Goal: Task Accomplishment & Management: Complete application form

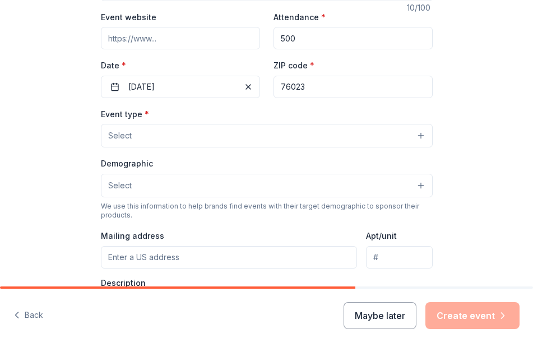
scroll to position [197, 0]
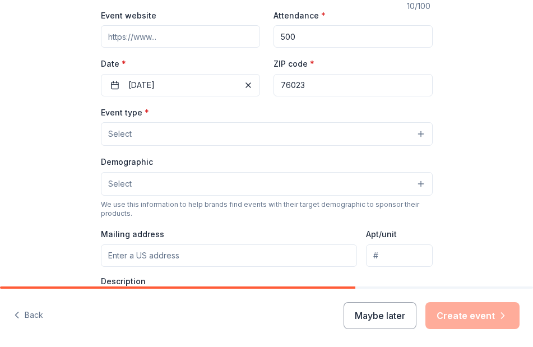
click at [254, 122] on button "Select" at bounding box center [267, 134] width 332 height 24
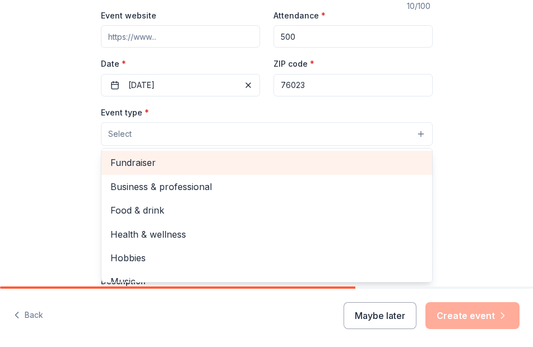
click at [187, 162] on span "Fundraiser" at bounding box center [266, 162] width 312 height 15
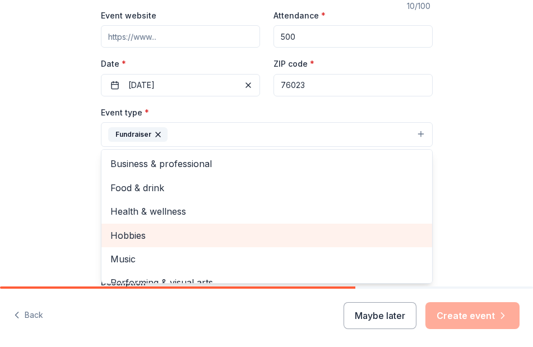
scroll to position [0, 0]
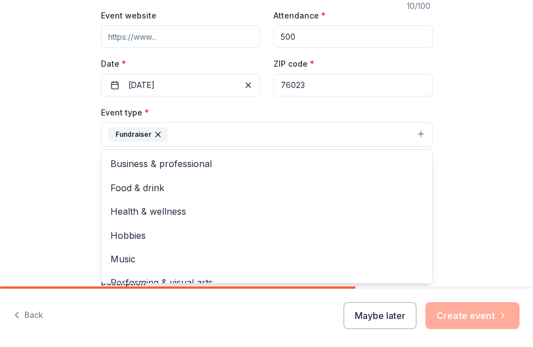
click at [452, 137] on div "Tell us about your event. We'll find in-kind donations you can apply for. Event…" at bounding box center [266, 167] width 533 height 729
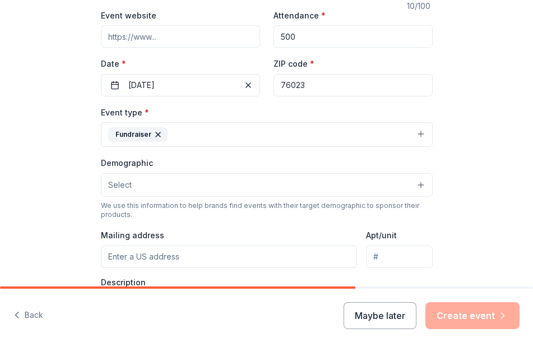
click at [311, 184] on button "Select" at bounding box center [267, 185] width 332 height 24
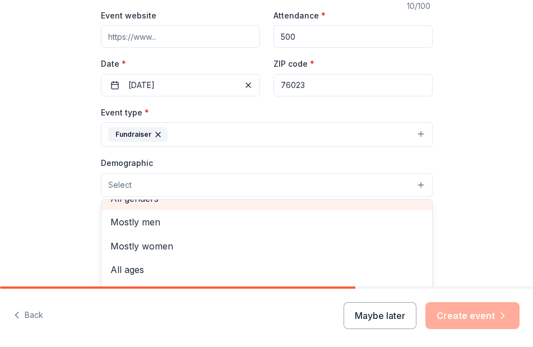
click at [161, 199] on div "All genders" at bounding box center [266, 198] width 330 height 24
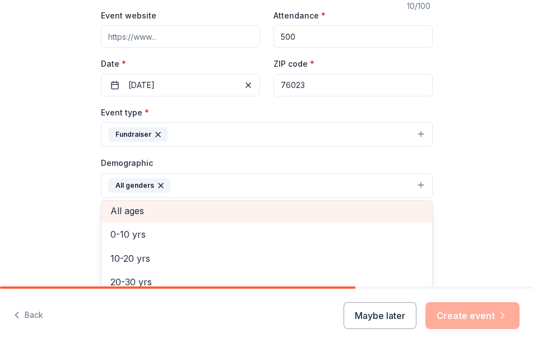
click at [138, 215] on span "All ages" at bounding box center [266, 210] width 312 height 15
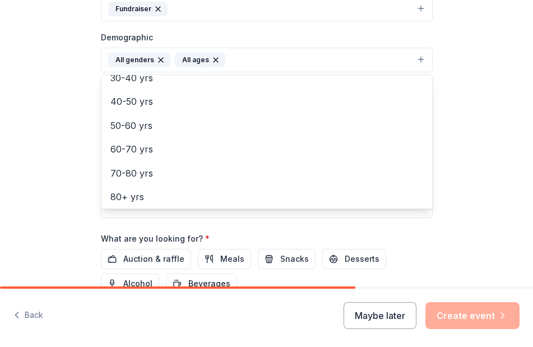
scroll to position [320, 0]
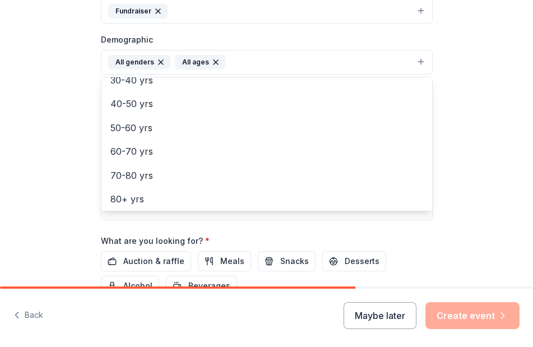
click at [15, 183] on div "Tell us about your event. We'll find in-kind donations you can apply for. Event…" at bounding box center [266, 45] width 533 height 730
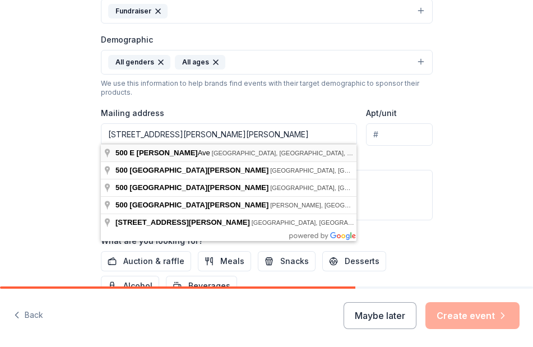
type input "500 East Morton Avenue, Boyd, TX, 76023"
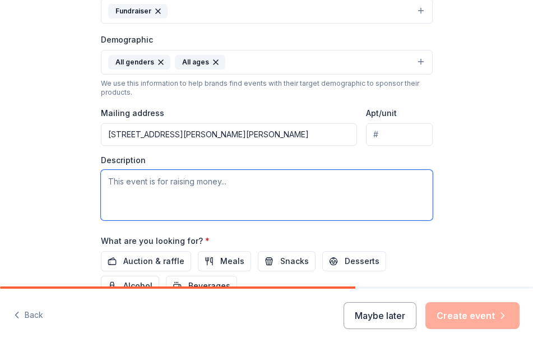
click at [184, 189] on textarea at bounding box center [267, 195] width 332 height 50
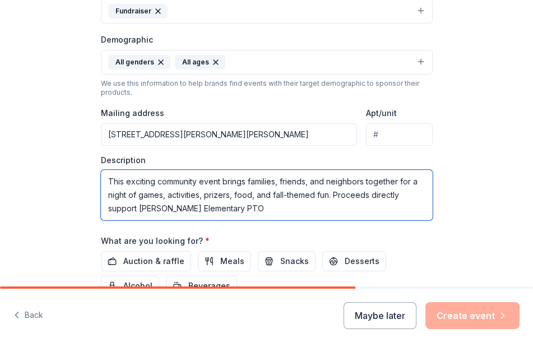
click at [236, 206] on textarea "This exciting community event brings families, friends, and neighbors together …" at bounding box center [267, 195] width 332 height 50
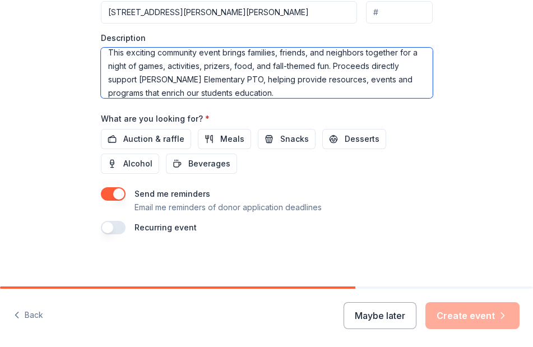
scroll to position [441, 0]
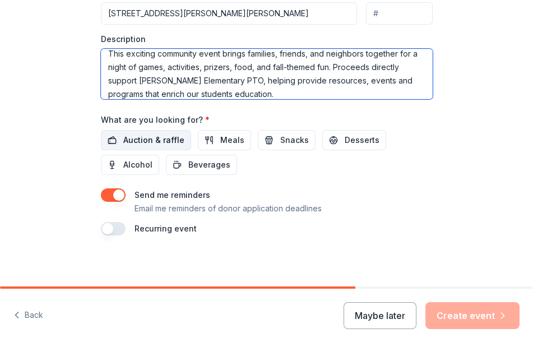
type textarea "This exciting community event brings families, friends, and neighbors together …"
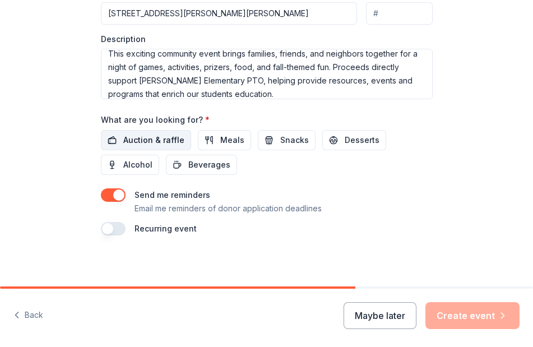
click at [154, 136] on span "Auction & raffle" at bounding box center [153, 139] width 61 height 13
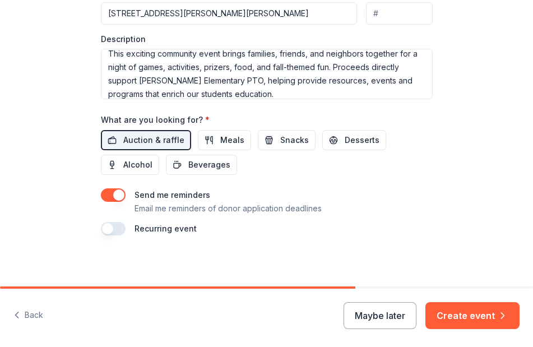
click at [345, 124] on div "What are you looking for? * Auction & raffle Meals Snacks Desserts Alcohol Beve…" at bounding box center [267, 144] width 332 height 62
click at [344, 133] on span "Desserts" at bounding box center [361, 139] width 35 height 13
click at [237, 139] on span "Meals" at bounding box center [232, 139] width 24 height 13
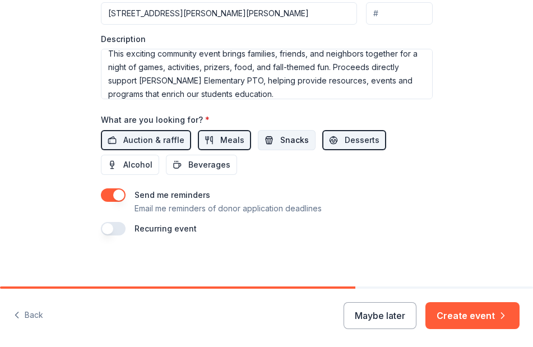
click at [284, 139] on span "Snacks" at bounding box center [294, 139] width 29 height 13
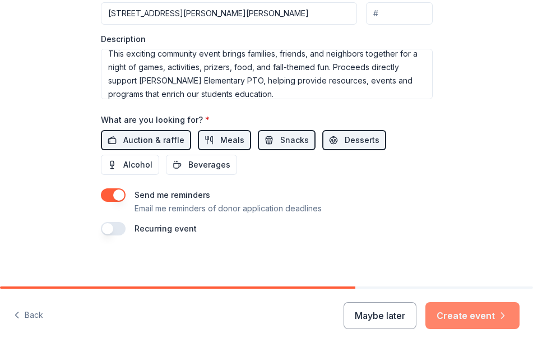
click at [465, 315] on button "Create event" at bounding box center [472, 315] width 94 height 27
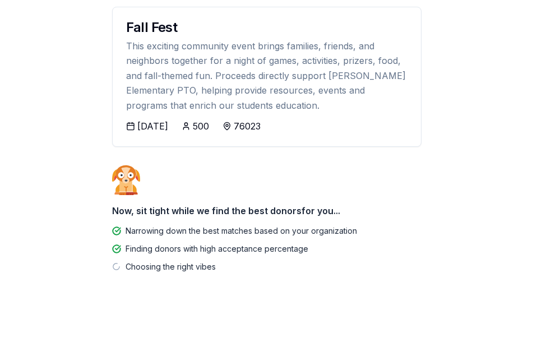
scroll to position [109, 0]
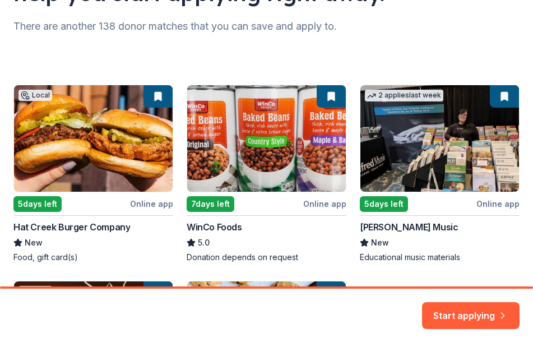
scroll to position [157, 0]
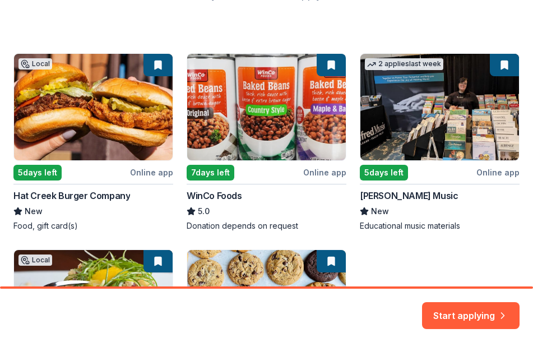
click at [82, 197] on div "Local 5 days left Online app Hat Creek Burger Company New Food, gift card(s) 7 …" at bounding box center [266, 240] width 506 height 374
click at [73, 92] on div "Local 5 days left Online app Hat Creek Burger Company New Food, gift card(s) 7 …" at bounding box center [266, 240] width 506 height 374
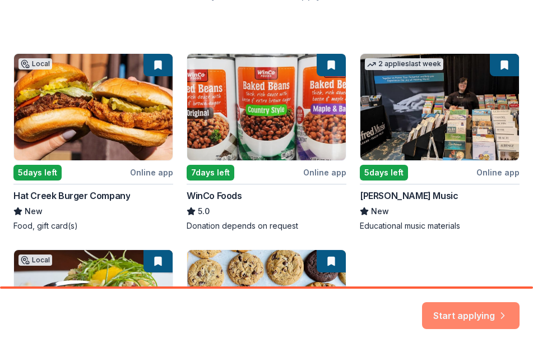
click at [475, 302] on button "Start applying" at bounding box center [470, 308] width 97 height 27
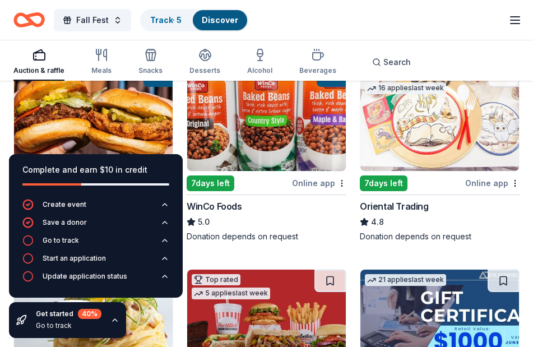
scroll to position [144, 0]
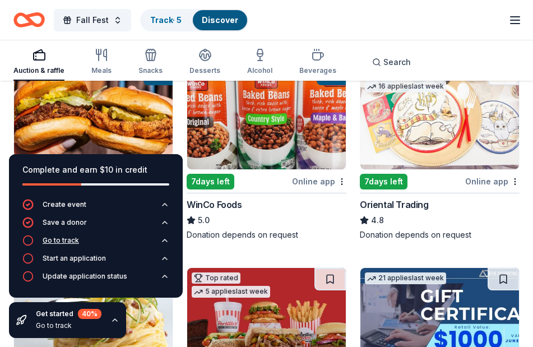
click at [58, 240] on div "Go to track" at bounding box center [61, 240] width 36 height 9
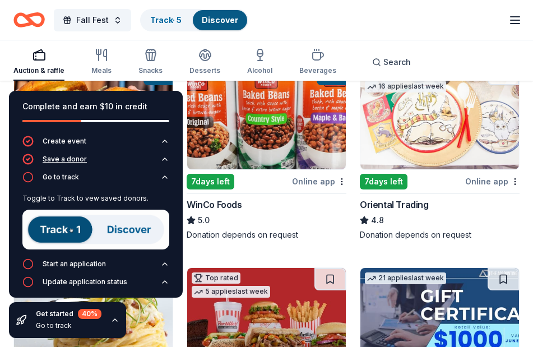
click at [59, 171] on button "Save a donor" at bounding box center [95, 162] width 147 height 18
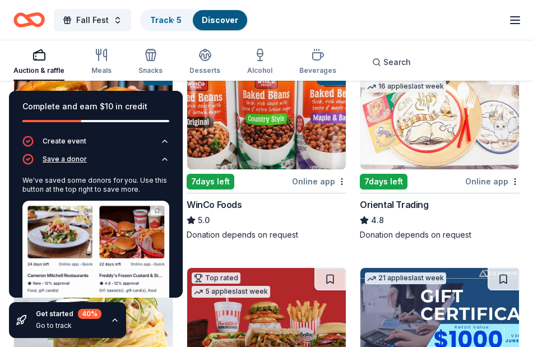
click at [62, 158] on div "Save a donor" at bounding box center [65, 159] width 44 height 9
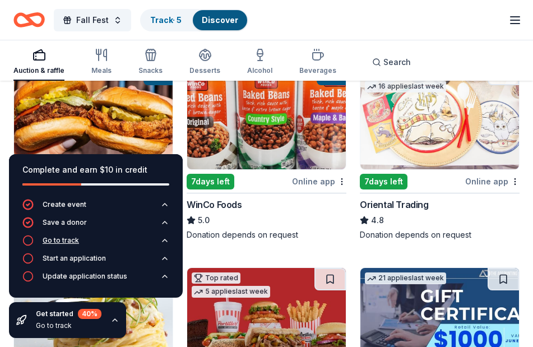
click at [62, 239] on div "Go to track" at bounding box center [61, 240] width 36 height 9
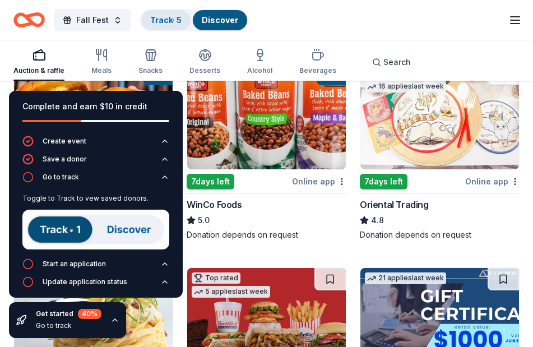
click at [169, 17] on link "Track · 5" at bounding box center [165, 20] width 31 height 10
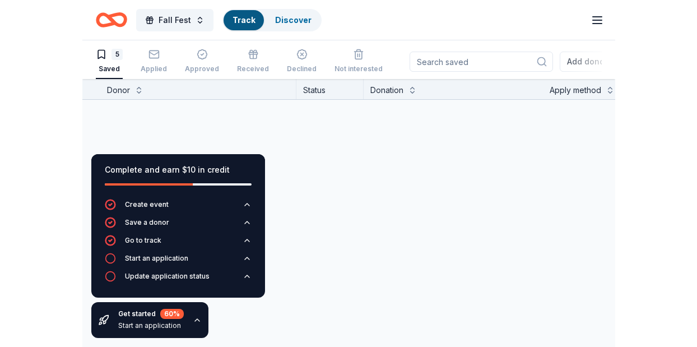
scroll to position [1, 0]
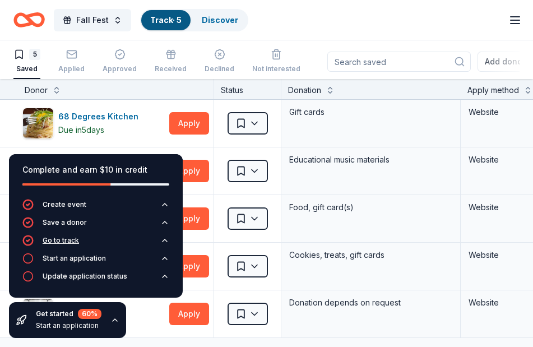
click at [60, 239] on div "Go to track" at bounding box center [61, 240] width 36 height 9
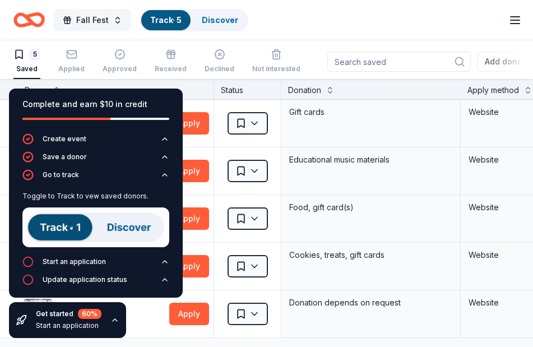
click at [114, 21] on button "Fall Fest" at bounding box center [92, 20] width 77 height 22
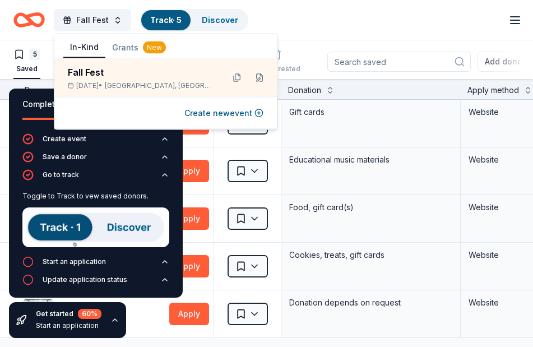
click at [273, 18] on div "Fall Fest Track · 5 Discover Start free trial Earn Rewards" at bounding box center [266, 20] width 506 height 26
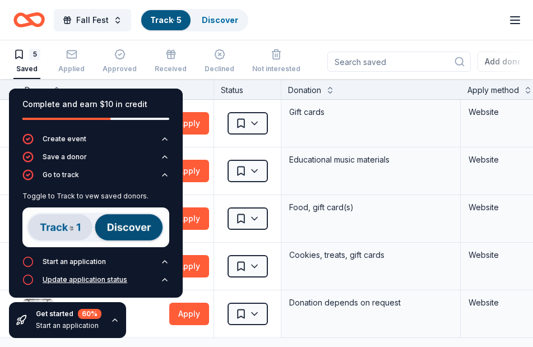
click at [106, 283] on div "Update application status" at bounding box center [85, 279] width 85 height 9
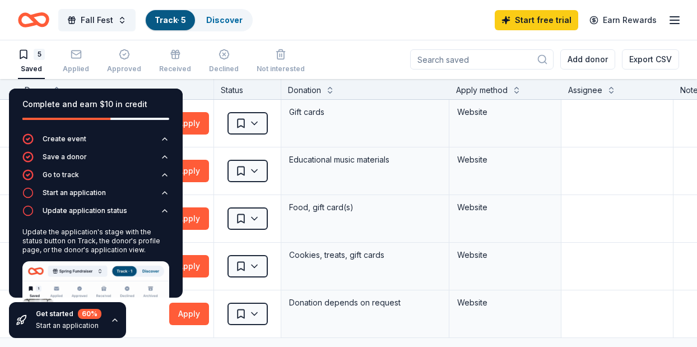
click at [133, 102] on div "Complete and earn $10 in credit" at bounding box center [95, 103] width 147 height 13
click at [90, 80] on div "Complete and earn $10 in credit Create event Save a donor Go to track Start an …" at bounding box center [96, 213] width 192 height 267
click at [116, 322] on icon "button" at bounding box center [114, 319] width 9 height 9
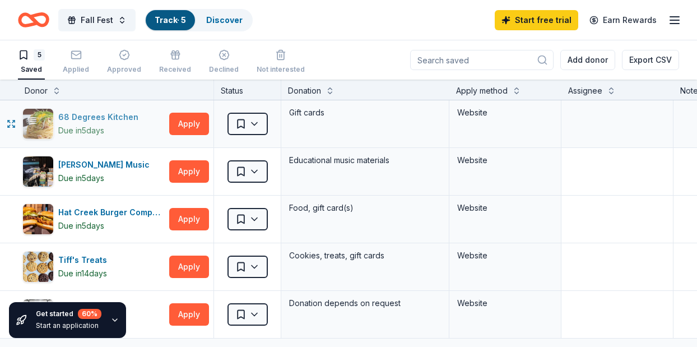
click at [99, 115] on div "68 Degrees Kitchen" at bounding box center [100, 116] width 85 height 13
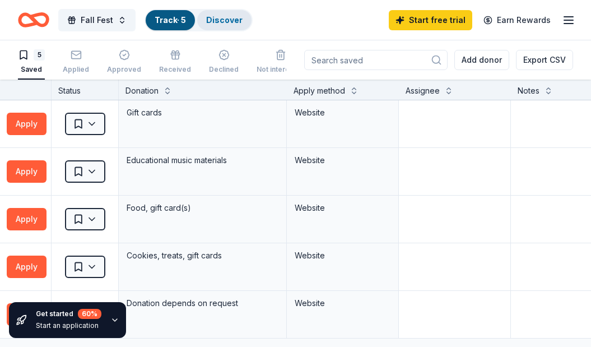
click at [216, 18] on link "Discover" at bounding box center [224, 20] width 36 height 10
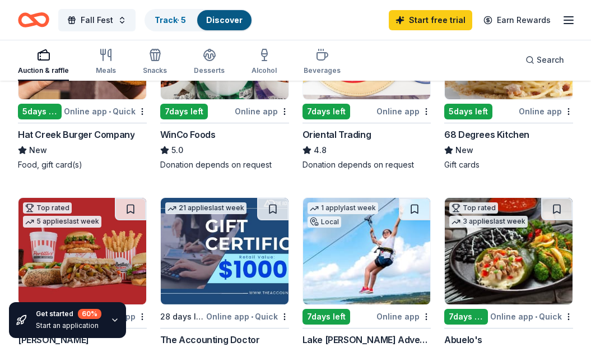
scroll to position [217, 0]
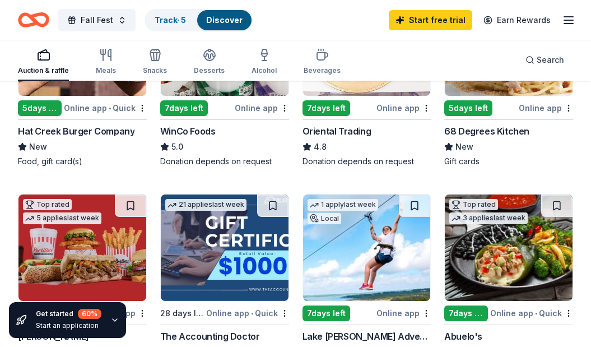
click at [60, 132] on div "Hat Creek Burger Company" at bounding box center [76, 130] width 116 height 13
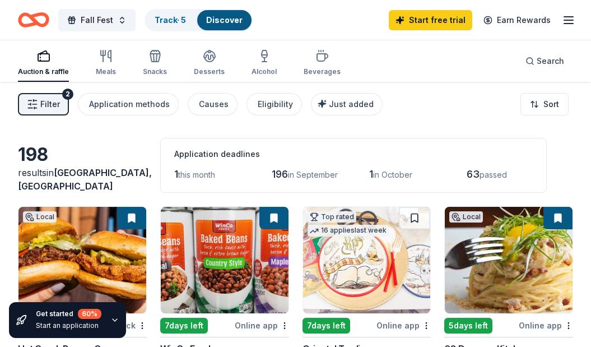
scroll to position [0, 0]
click at [215, 21] on link "Discover" at bounding box center [224, 20] width 36 height 10
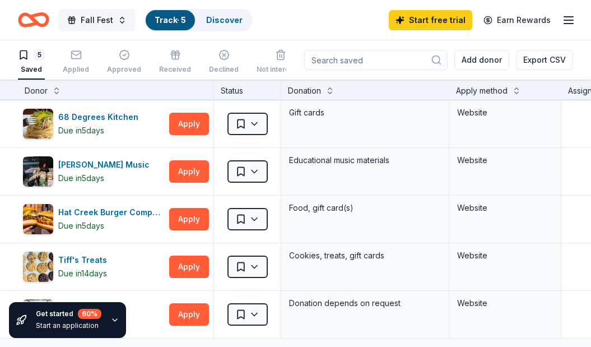
click at [118, 20] on button "Fall Fest" at bounding box center [96, 20] width 77 height 22
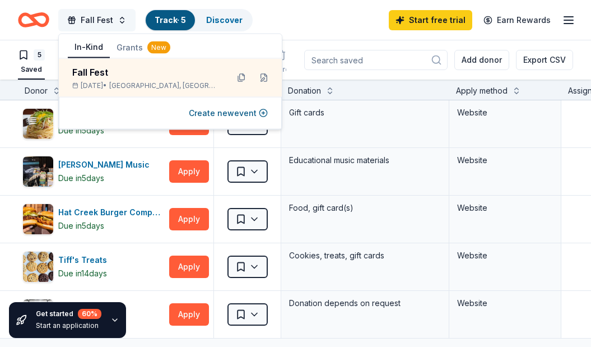
click at [118, 20] on button "Fall Fest" at bounding box center [96, 20] width 77 height 22
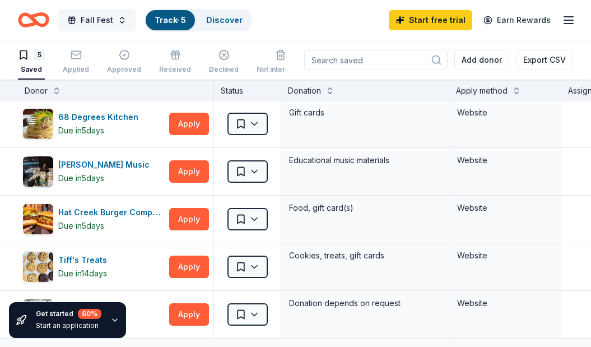
click at [118, 20] on button "Fall Fest" at bounding box center [96, 20] width 77 height 22
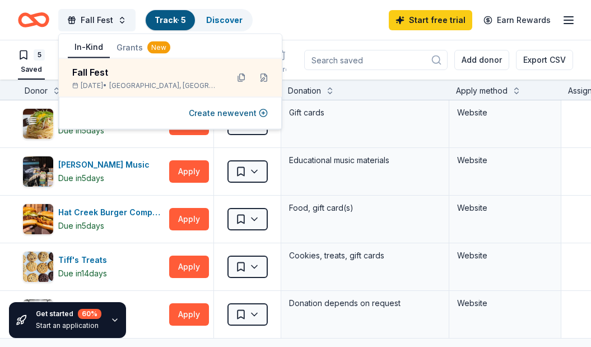
click at [324, 11] on div "Fall Fest Track · 5 Discover Start free trial Earn Rewards" at bounding box center [295, 20] width 555 height 26
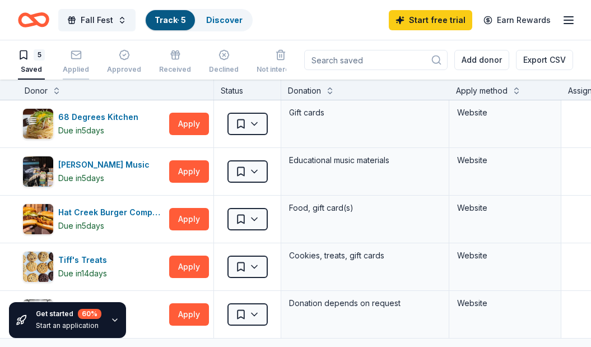
click at [77, 58] on rect "button" at bounding box center [76, 54] width 10 height 7
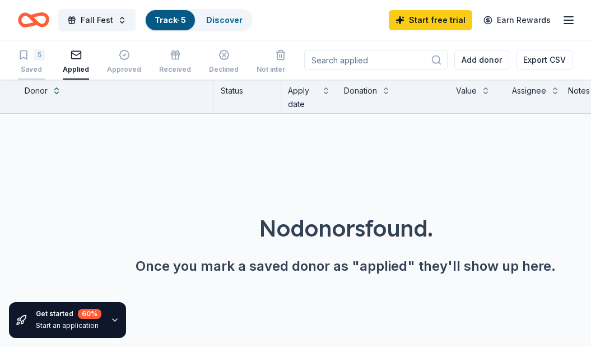
click at [39, 58] on div "5" at bounding box center [39, 54] width 11 height 11
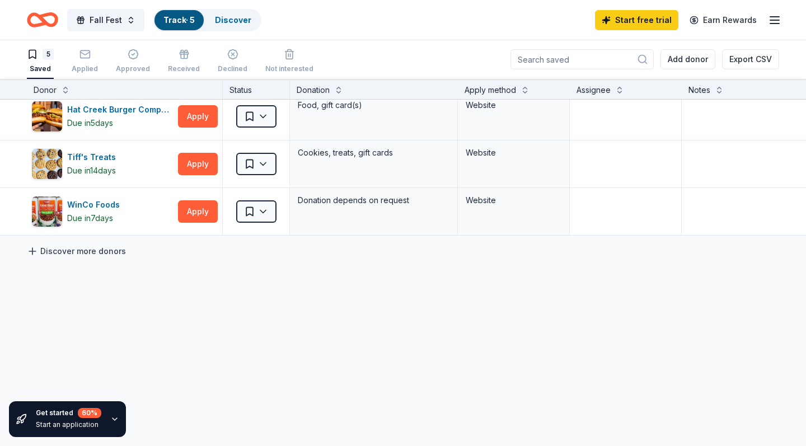
scroll to position [1, 0]
click at [92, 256] on link "Discover more donors" at bounding box center [76, 251] width 99 height 13
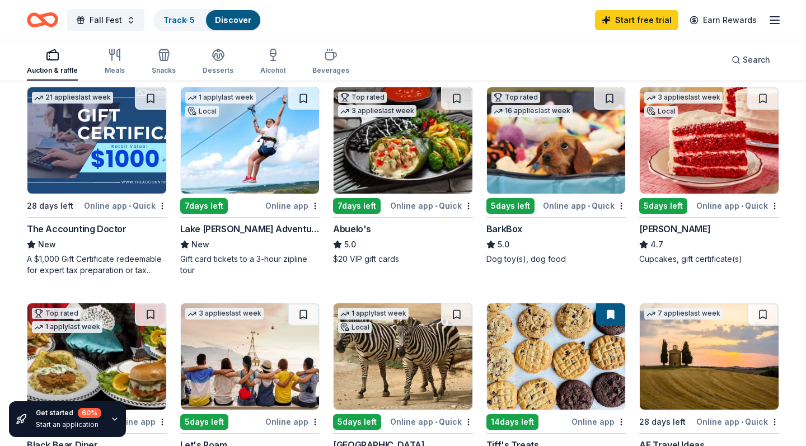
scroll to position [328, 0]
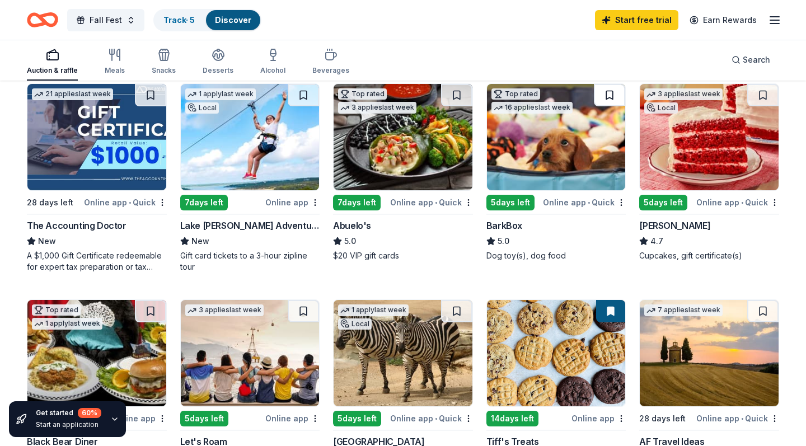
click at [532, 96] on button at bounding box center [609, 95] width 31 height 22
click at [532, 178] on img at bounding box center [556, 137] width 139 height 106
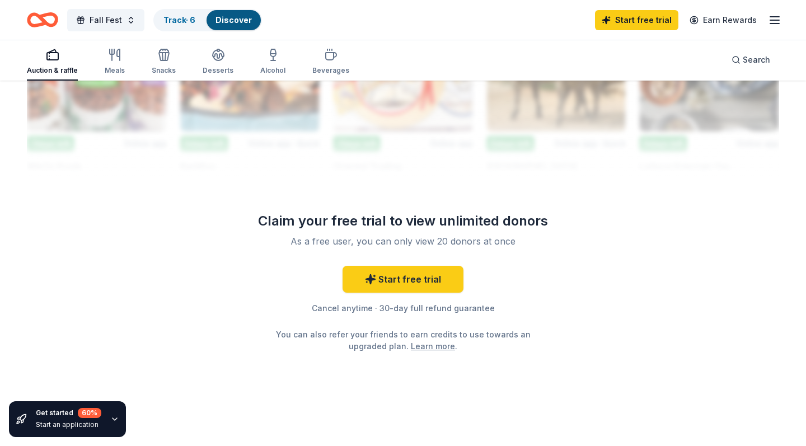
scroll to position [1062, 0]
click at [413, 277] on link "Start free trial" at bounding box center [403, 279] width 121 height 27
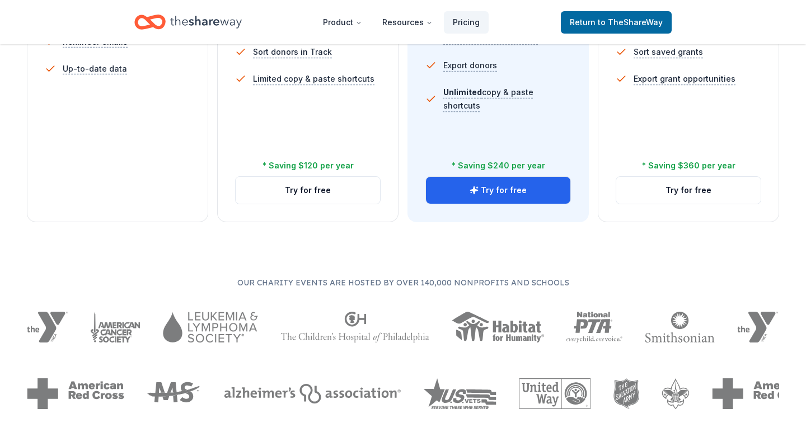
scroll to position [488, 0]
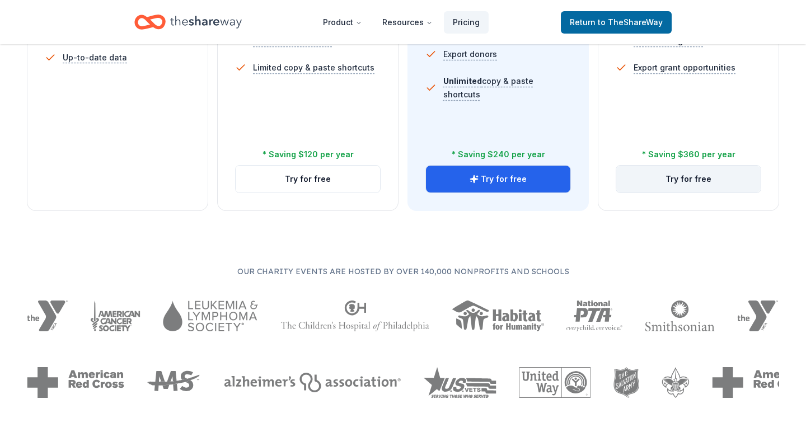
click at [532, 183] on button "Try for free" at bounding box center [689, 179] width 144 height 27
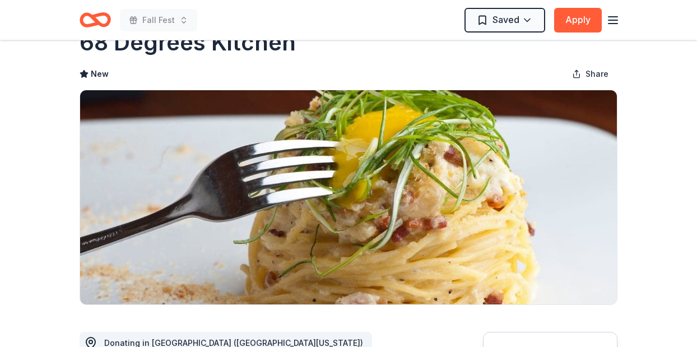
scroll to position [34, 0]
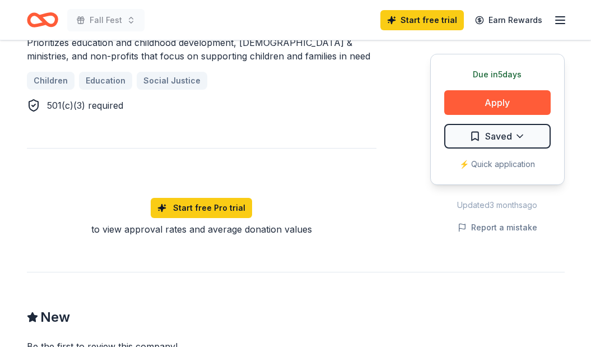
scroll to position [690, 0]
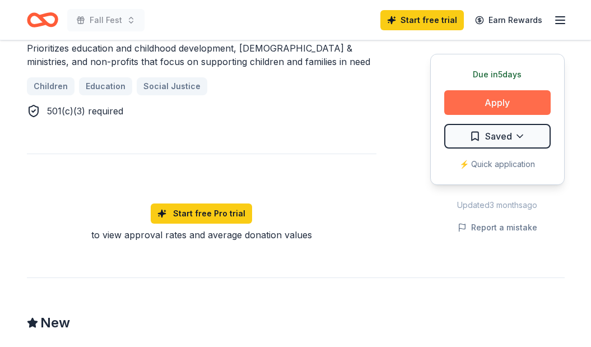
click at [496, 101] on button "Apply" at bounding box center [497, 102] width 106 height 25
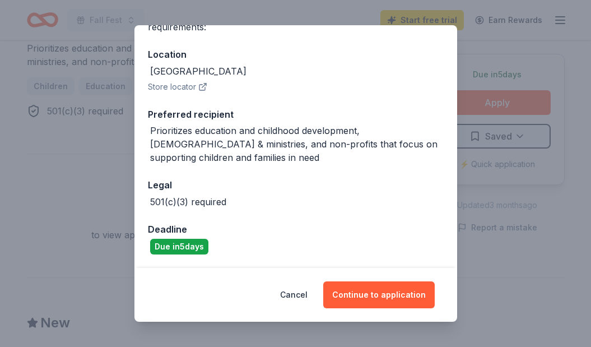
scroll to position [113, 0]
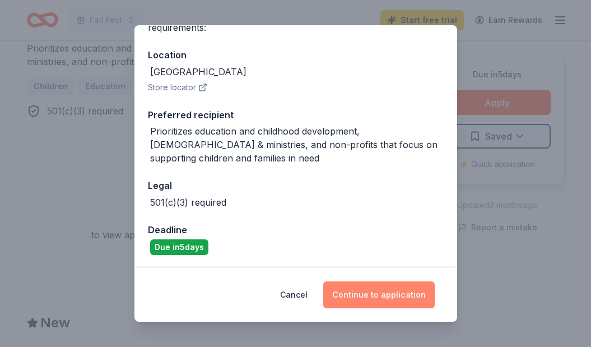
click at [380, 295] on button "Continue to application" at bounding box center [378, 294] width 111 height 27
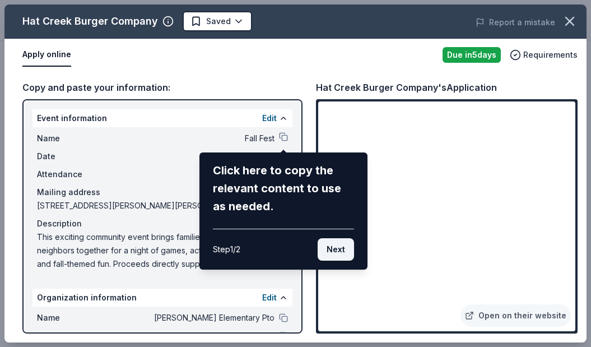
click at [330, 248] on button "Next" at bounding box center [336, 249] width 36 height 22
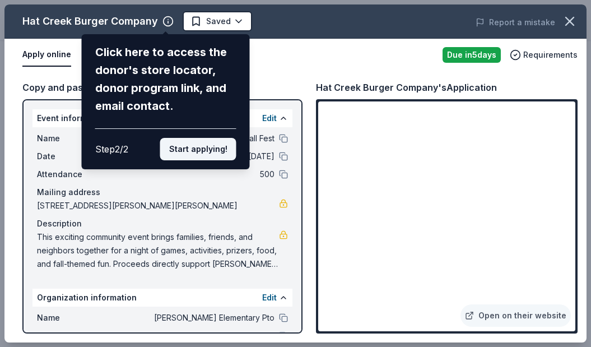
click at [204, 138] on button "Start applying!" at bounding box center [198, 149] width 76 height 22
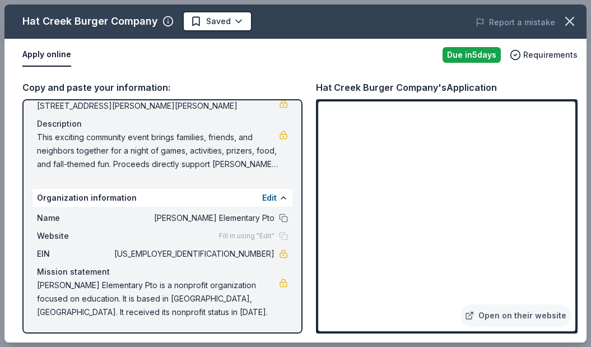
scroll to position [100, 0]
click at [267, 199] on button "Edit" at bounding box center [269, 197] width 15 height 13
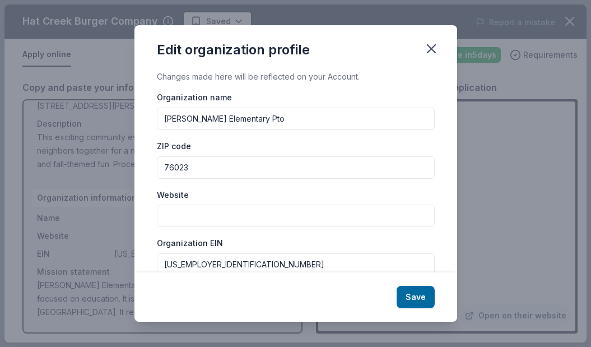
click at [193, 212] on input "Website" at bounding box center [296, 215] width 278 height 22
paste input "[URL][DOMAIN_NAME]"
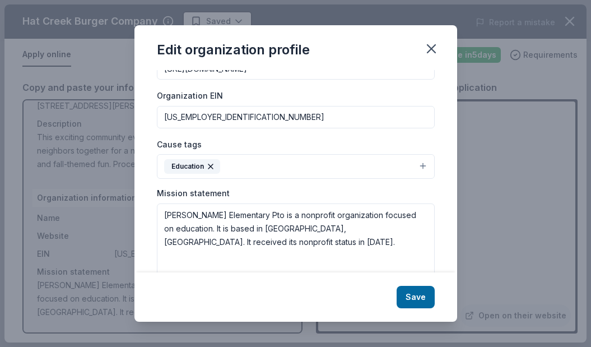
scroll to position [153, 0]
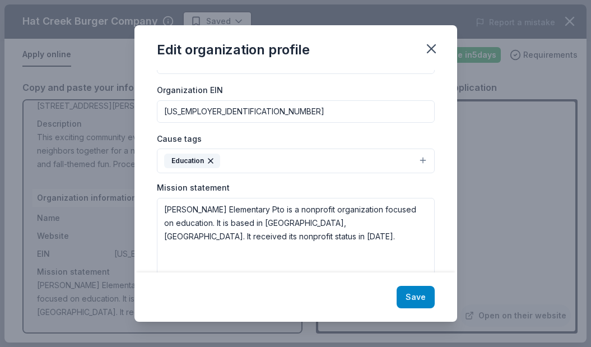
type input "[URL][DOMAIN_NAME]"
click at [416, 298] on button "Save" at bounding box center [415, 297] width 38 height 22
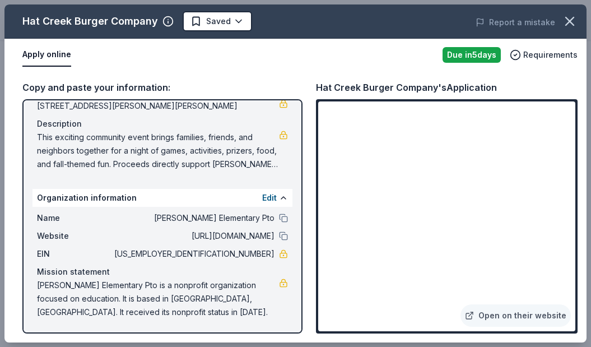
scroll to position [100, 0]
click at [283, 220] on button at bounding box center [283, 217] width 9 height 9
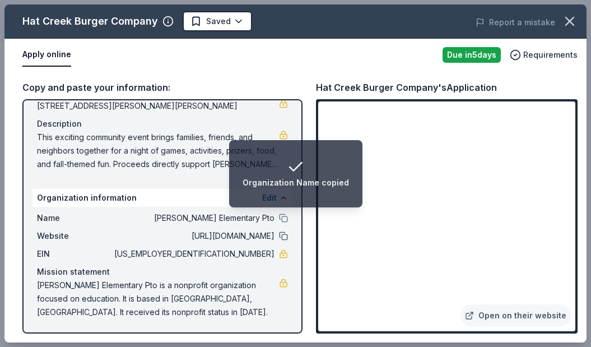
click at [282, 237] on button at bounding box center [283, 235] width 9 height 9
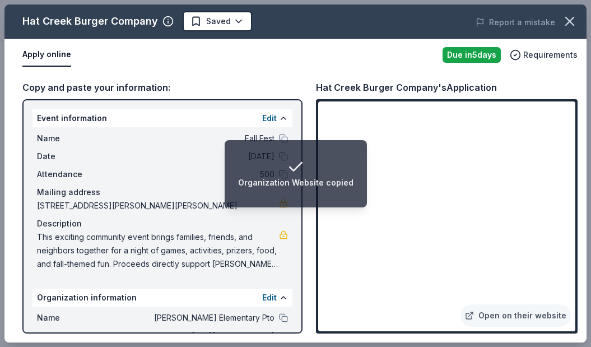
scroll to position [0, 0]
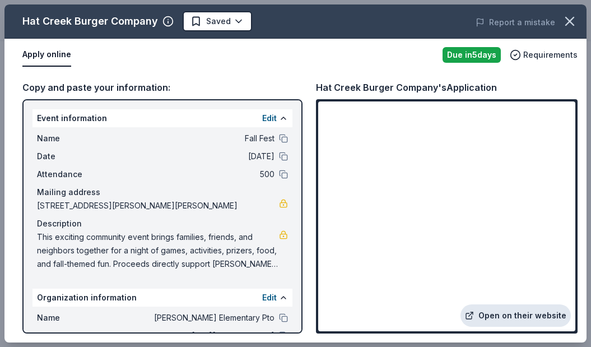
click at [521, 319] on link "Open on their website" at bounding box center [515, 315] width 110 height 22
drag, startPoint x: 39, startPoint y: 236, endPoint x: 230, endPoint y: 266, distance: 193.9
click at [230, 266] on span "This exciting community event brings families, friends, and neighbors together …" at bounding box center [158, 250] width 242 height 40
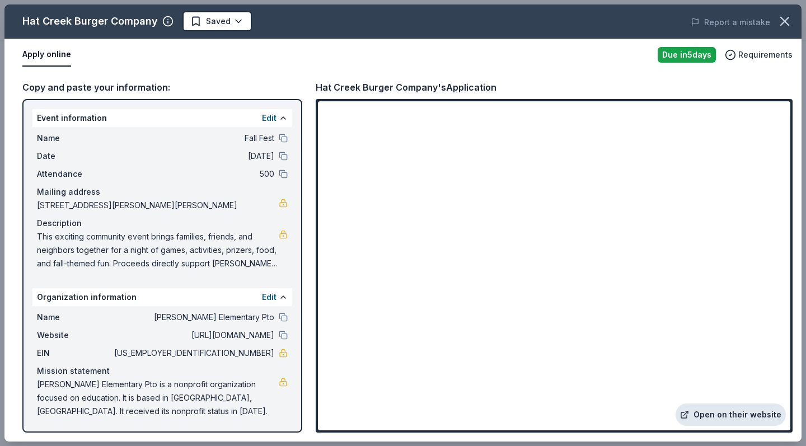
click at [590, 346] on link "Open on their website" at bounding box center [731, 415] width 110 height 22
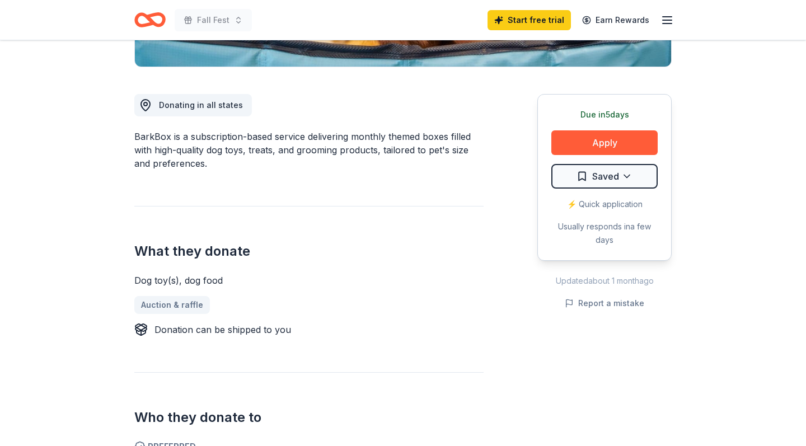
scroll to position [276, 0]
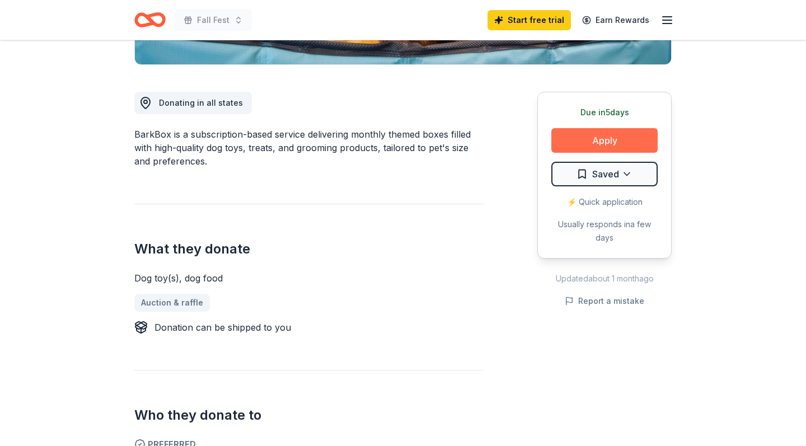
click at [633, 140] on button "Apply" at bounding box center [605, 140] width 106 height 25
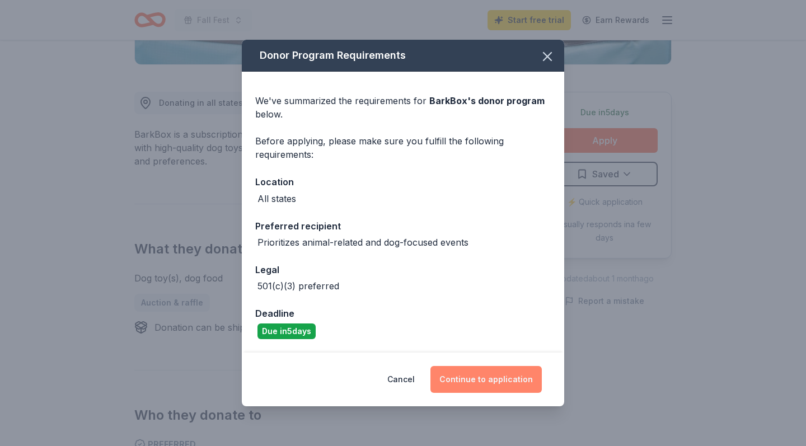
click at [487, 385] on button "Continue to application" at bounding box center [486, 379] width 111 height 27
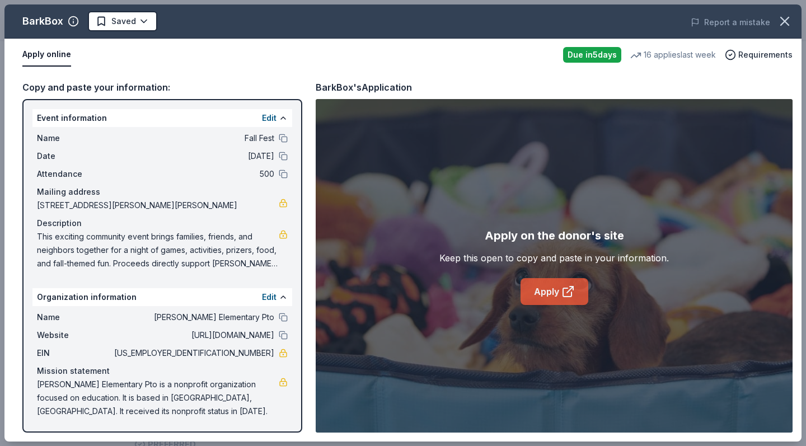
click at [550, 295] on link "Apply" at bounding box center [555, 291] width 68 height 27
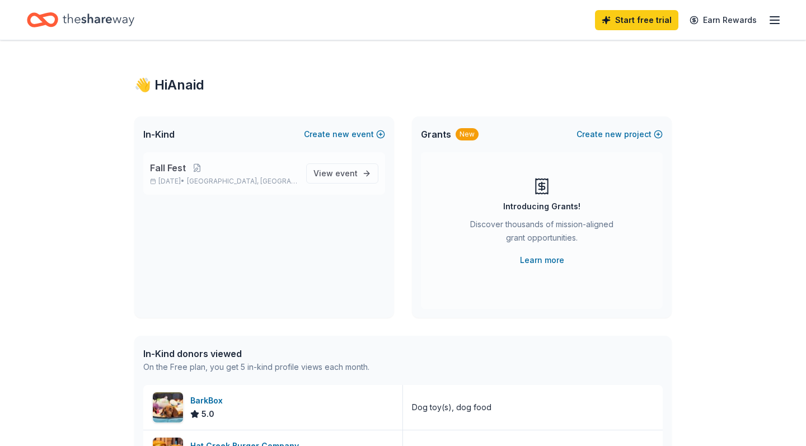
click at [264, 178] on p "[DATE] • [GEOGRAPHIC_DATA], [GEOGRAPHIC_DATA]" at bounding box center [223, 181] width 147 height 9
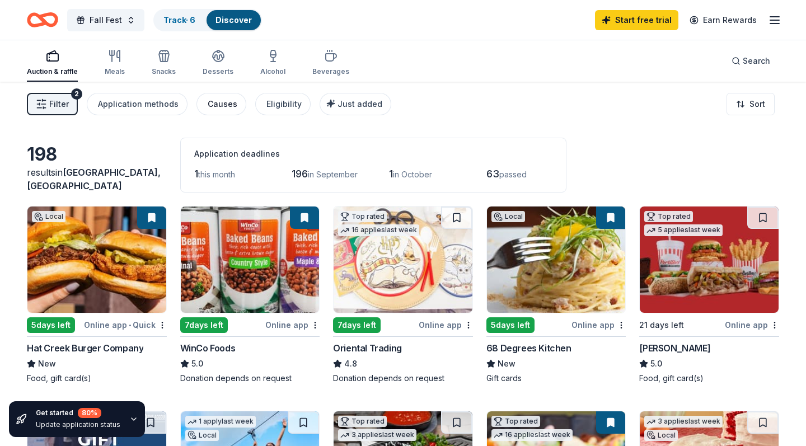
click at [225, 113] on button "Causes" at bounding box center [222, 104] width 50 height 22
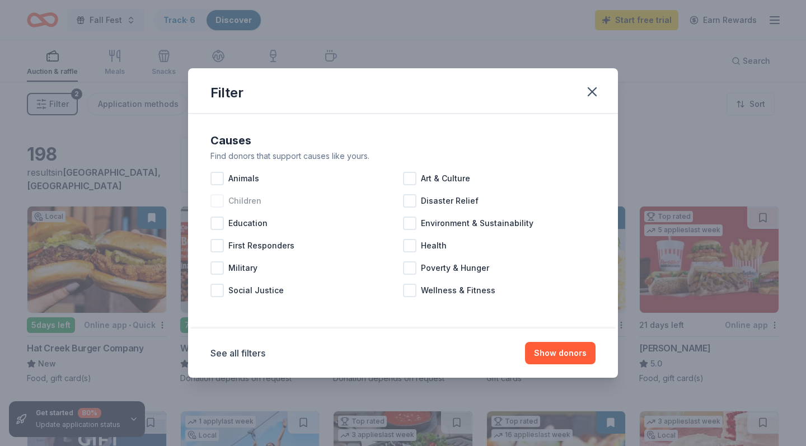
click at [217, 203] on div at bounding box center [217, 200] width 13 height 13
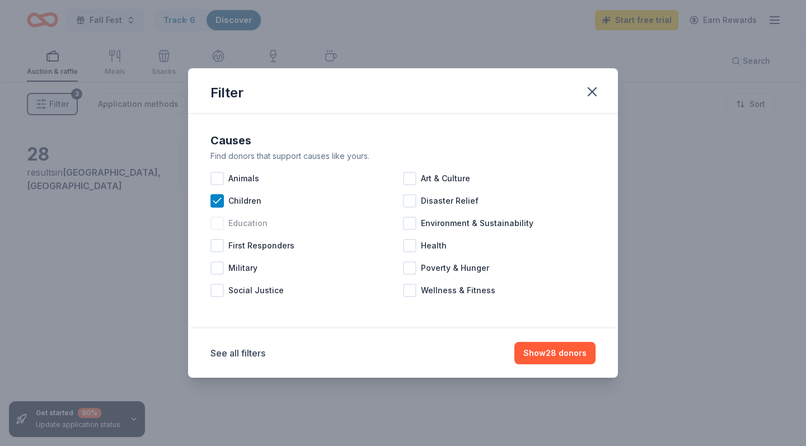
click at [218, 223] on div at bounding box center [217, 223] width 13 height 13
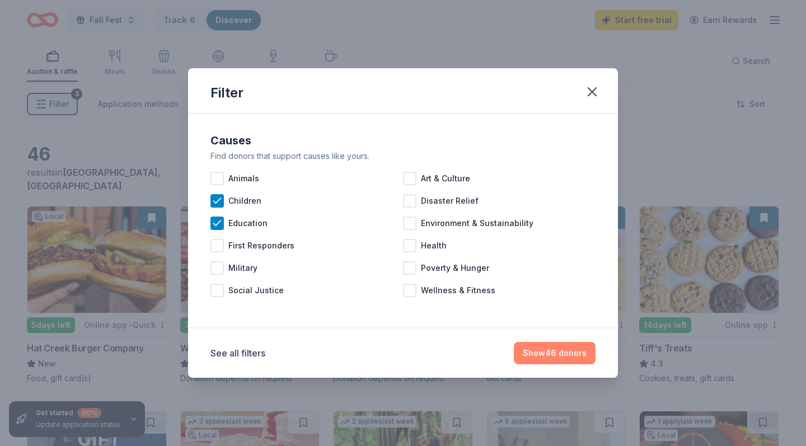
click at [561, 349] on button "Show 46 donors" at bounding box center [555, 353] width 82 height 22
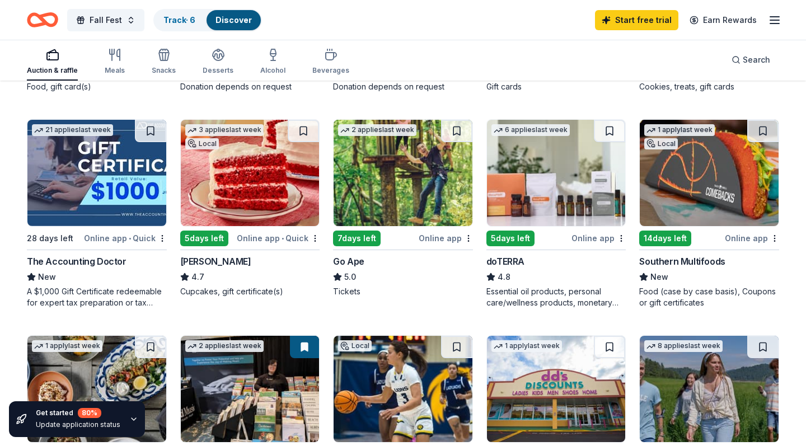
scroll to position [293, 0]
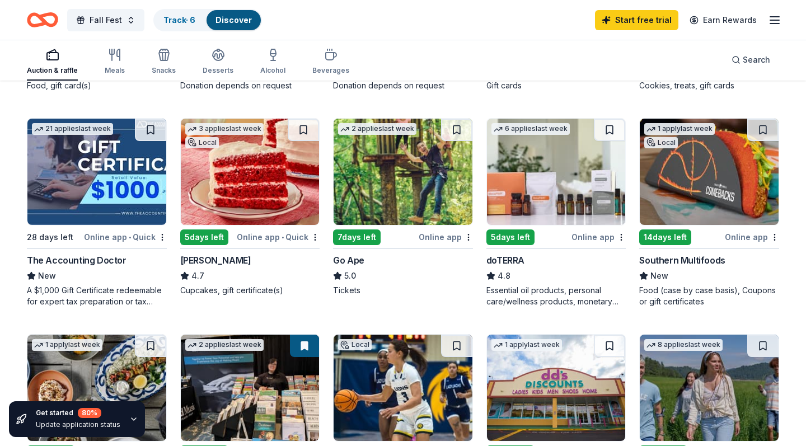
click at [569, 200] on img at bounding box center [556, 172] width 139 height 106
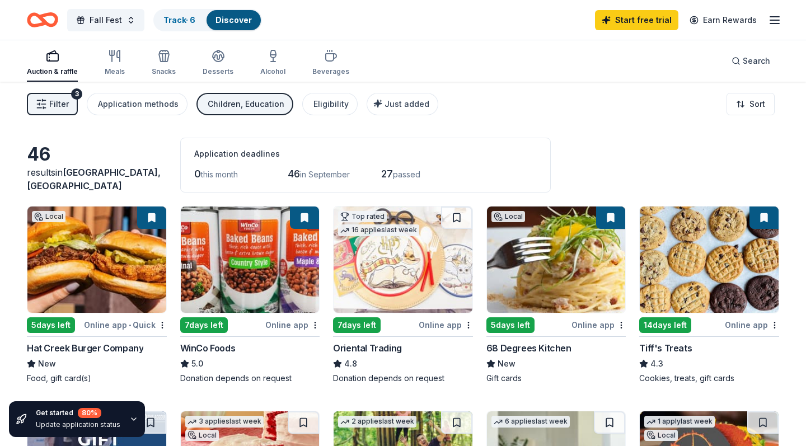
scroll to position [0, 0]
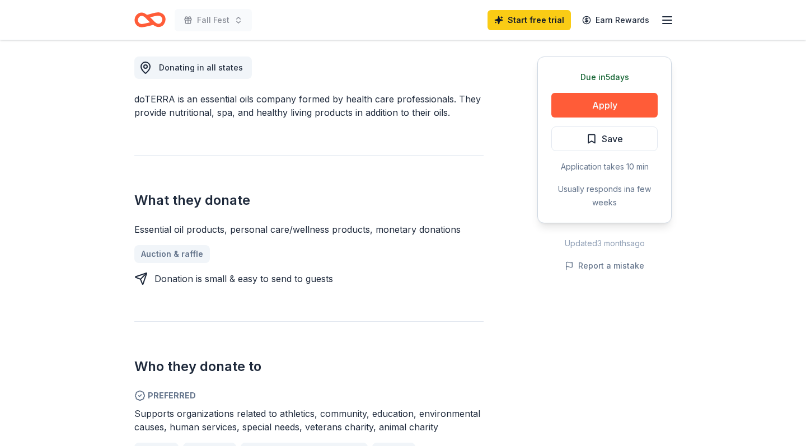
scroll to position [312, 0]
click at [604, 104] on button "Apply" at bounding box center [605, 104] width 106 height 25
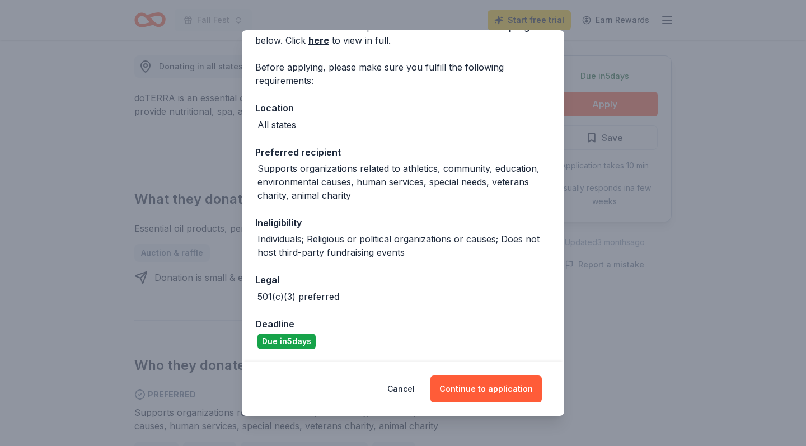
scroll to position [64, 0]
click at [482, 388] on button "Continue to application" at bounding box center [486, 389] width 111 height 27
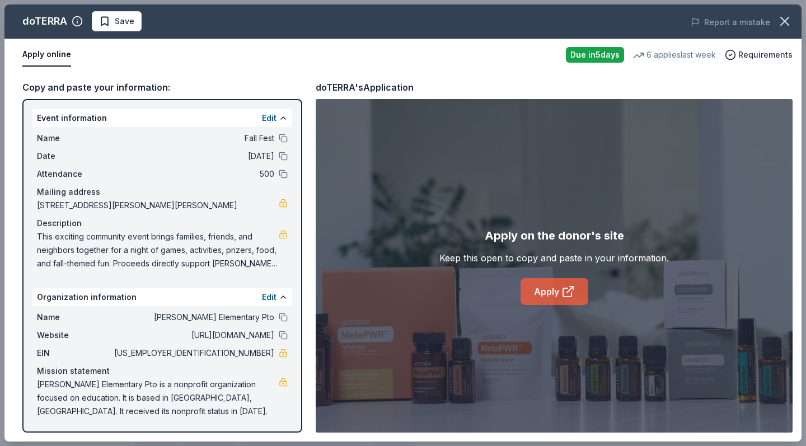
click at [564, 291] on icon at bounding box center [568, 291] width 13 height 13
click at [283, 335] on button at bounding box center [283, 335] width 9 height 9
